Goal: Navigation & Orientation: Find specific page/section

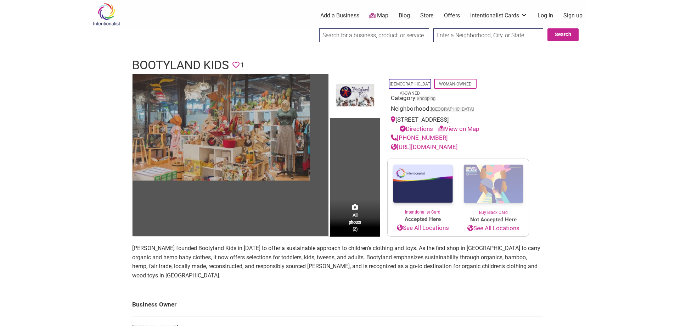
click at [257, 152] on img at bounding box center [221, 127] width 177 height 106
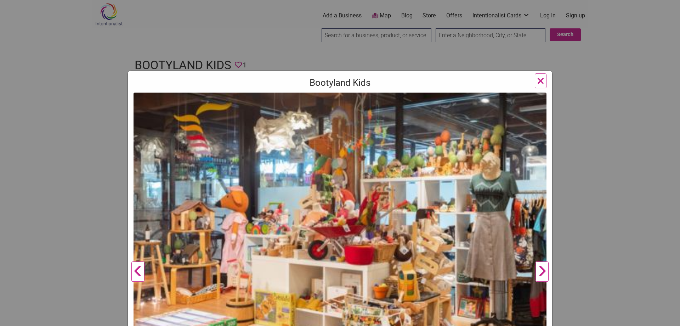
click at [537, 82] on span "×" at bounding box center [540, 80] width 7 height 17
